Goal: Task Accomplishment & Management: Use online tool/utility

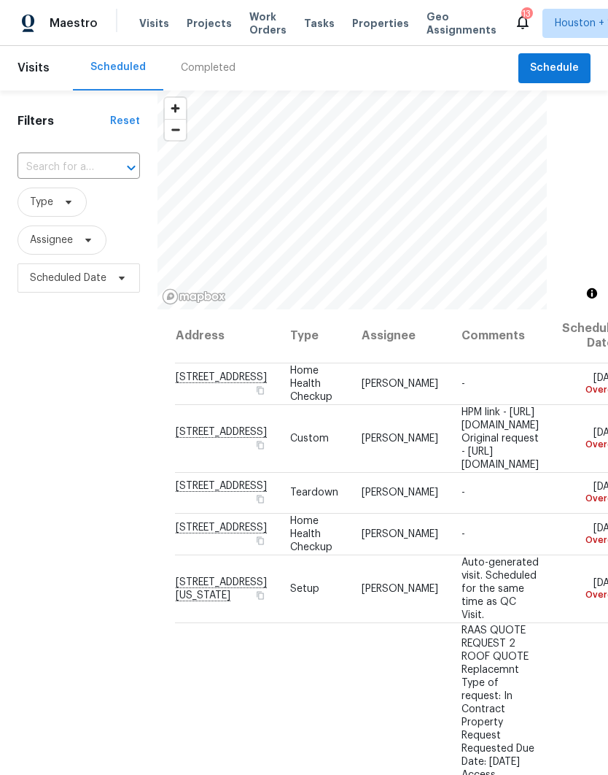
click at [188, 66] on div "Completed" at bounding box center [208, 67] width 55 height 13
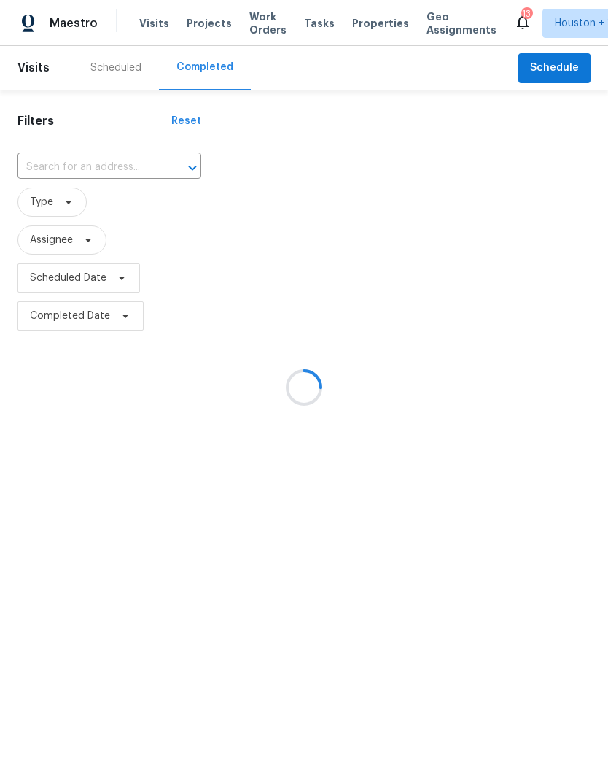
click at [42, 165] on input "text" at bounding box center [89, 167] width 143 height 23
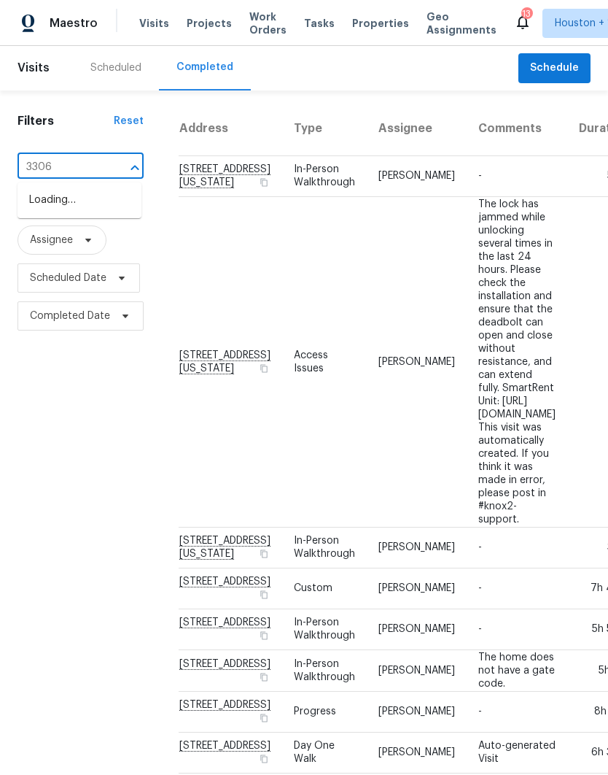
type input "3306 c"
click at [42, 238] on li "3306 Cactus Heights Ln, Pearland, TX 77581" at bounding box center [80, 225] width 124 height 25
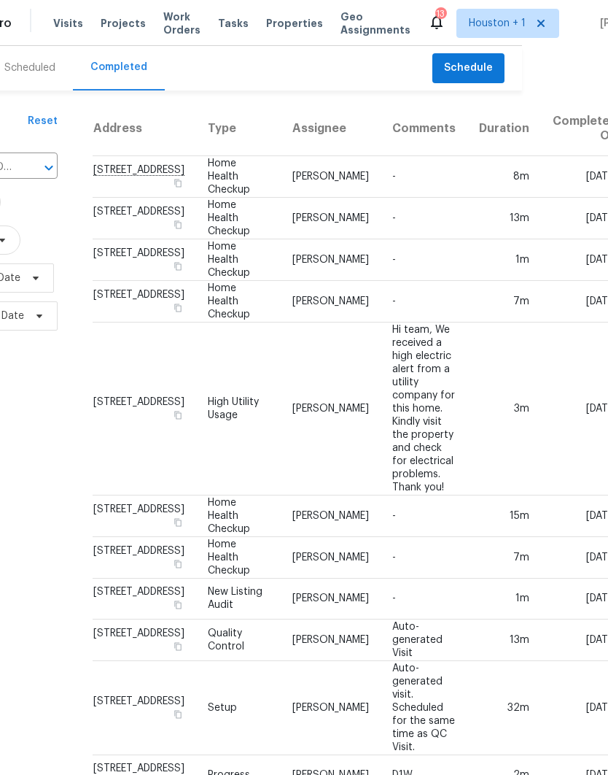
scroll to position [0, 85]
